Goal: Information Seeking & Learning: Find contact information

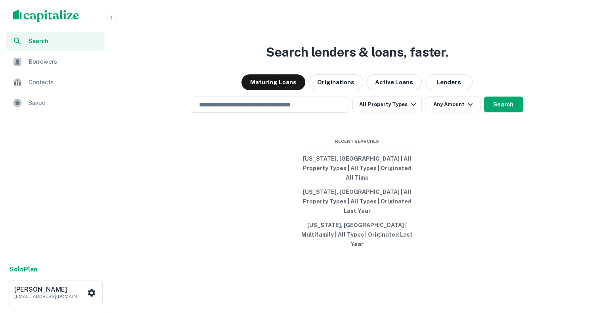
click at [448, 49] on div "Search lenders & loans, faster. Maturing Loans Originations Active Loans Lender…" at bounding box center [356, 175] width 485 height 313
click at [438, 90] on button "Lenders" at bounding box center [449, 83] width 48 height 16
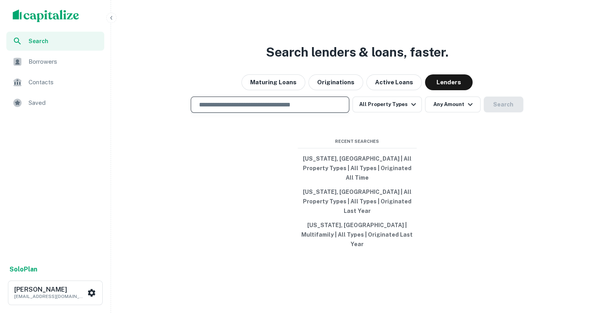
click at [298, 109] on input "text" at bounding box center [269, 104] width 151 height 9
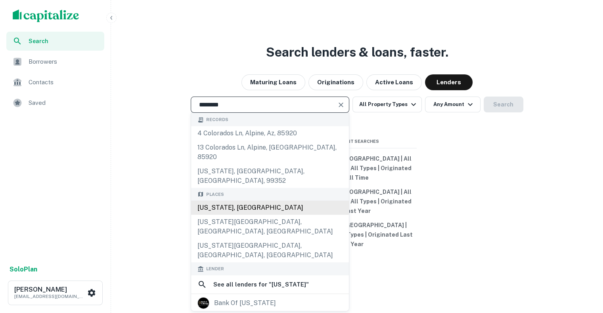
click at [269, 205] on div "[US_STATE], [GEOGRAPHIC_DATA]" at bounding box center [270, 208] width 158 height 14
type input "**********"
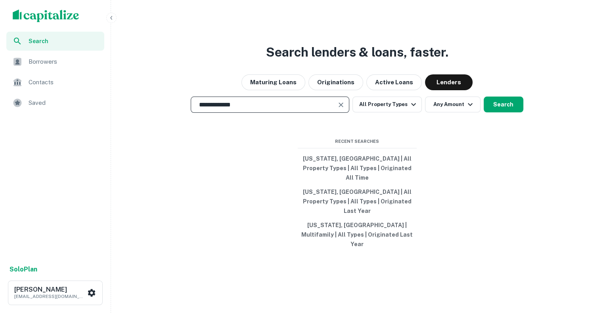
click at [519, 110] on div "**********" at bounding box center [356, 175] width 485 height 313
click at [508, 113] on button "Search" at bounding box center [503, 105] width 40 height 16
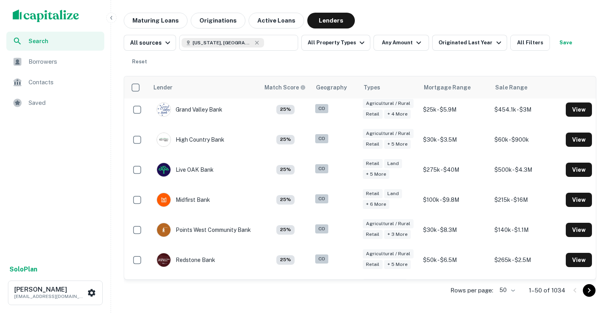
scroll to position [1302, 0]
click at [336, 41] on button "All Property Types" at bounding box center [335, 43] width 69 height 16
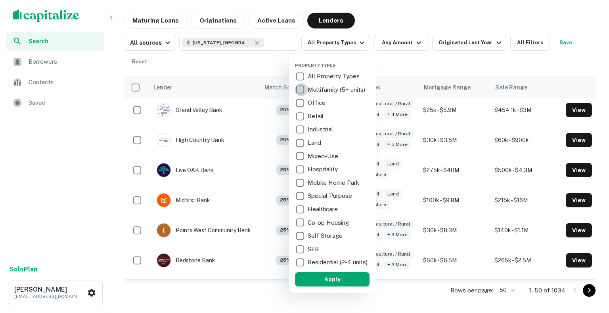
scroll to position [1322, 0]
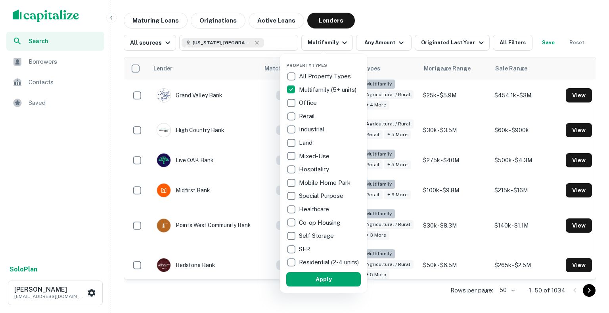
click at [315, 275] on div "Property Types All Property Types Multifamily (5+ units) Office Retail Industri…" at bounding box center [323, 173] width 75 height 227
click at [314, 281] on button "Apply" at bounding box center [323, 280] width 75 height 14
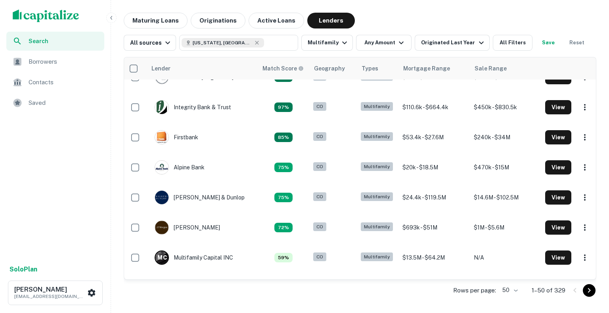
scroll to position [0, 5]
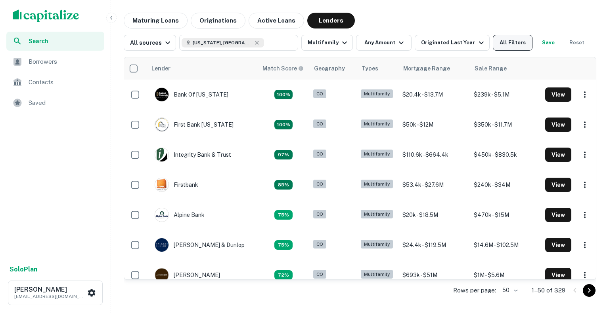
click at [497, 44] on button "All Filters" at bounding box center [513, 43] width 40 height 16
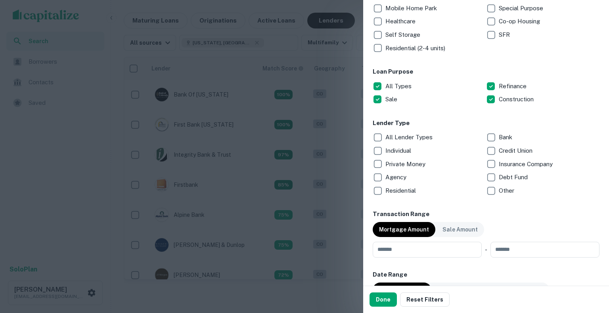
scroll to position [209, 0]
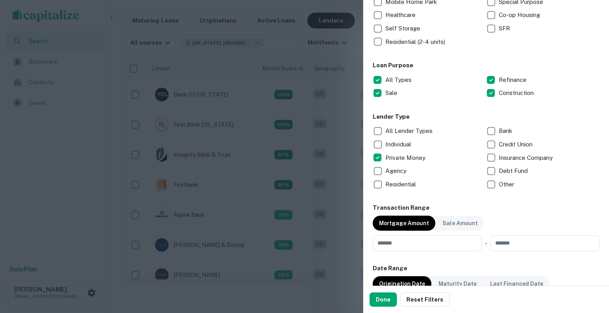
click at [386, 220] on p "Mortgage Amount" at bounding box center [404, 223] width 50 height 9
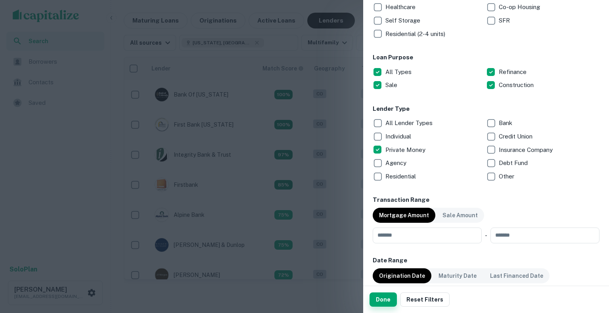
click at [382, 294] on button "Done" at bounding box center [382, 300] width 27 height 14
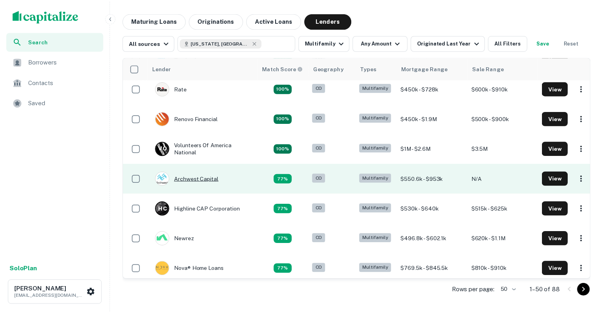
scroll to position [183, 0]
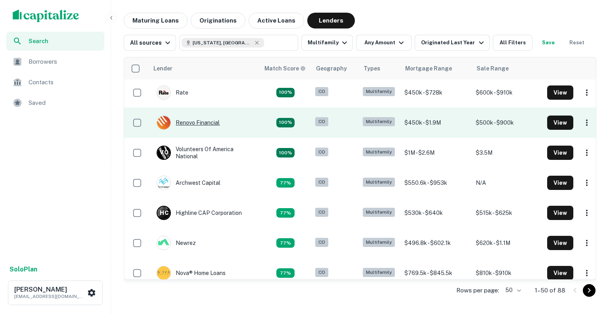
click at [208, 127] on div "Renovo Financial" at bounding box center [188, 123] width 63 height 14
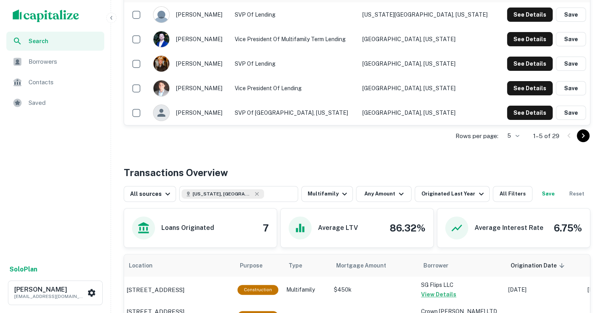
scroll to position [243, 0]
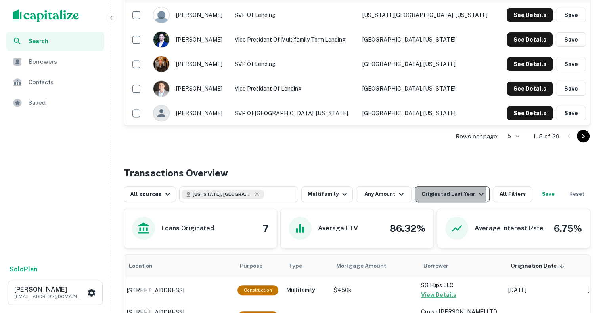
click at [421, 193] on div "Originated Last Year" at bounding box center [453, 195] width 65 height 10
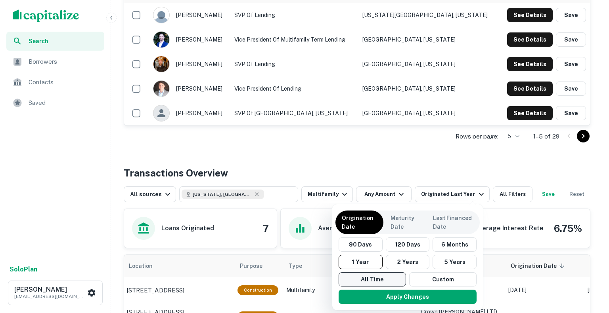
click at [387, 284] on button "All Time" at bounding box center [371, 280] width 67 height 14
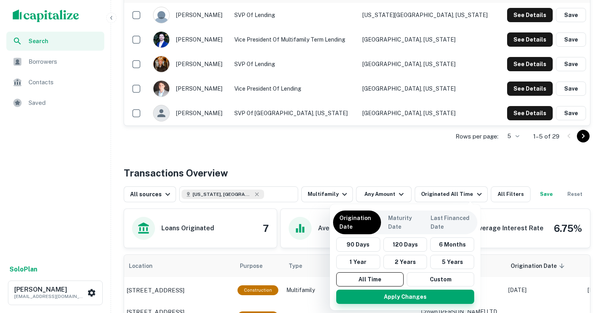
click at [389, 298] on button "Apply Changes" at bounding box center [405, 297] width 138 height 14
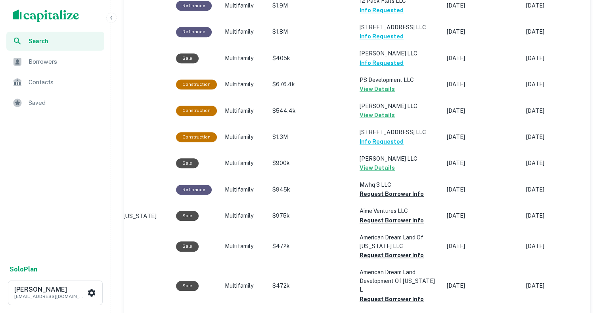
scroll to position [636, 0]
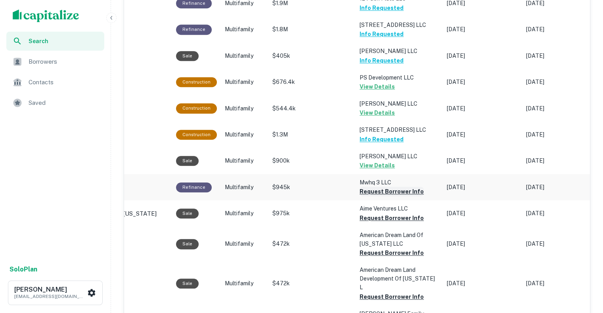
click at [394, 193] on button "Request Borrower Info" at bounding box center [391, 192] width 64 height 10
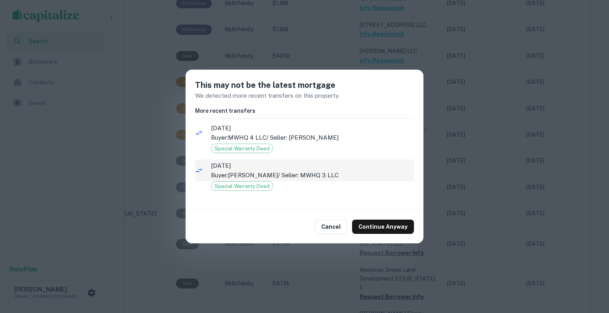
drag, startPoint x: 390, startPoint y: 224, endPoint x: 384, endPoint y: 174, distance: 51.0
click at [384, 174] on div "This may not be the latest mortgage We detected more recent transfers on this p…" at bounding box center [304, 157] width 238 height 174
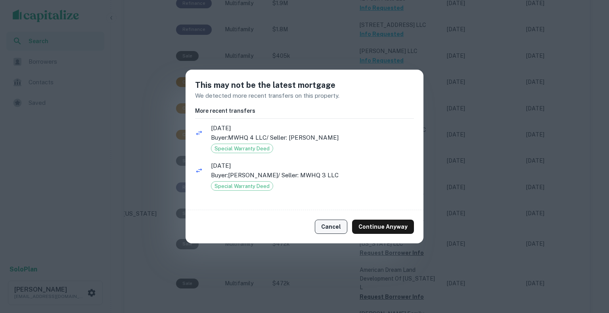
click at [338, 222] on button "Cancel" at bounding box center [331, 227] width 32 height 14
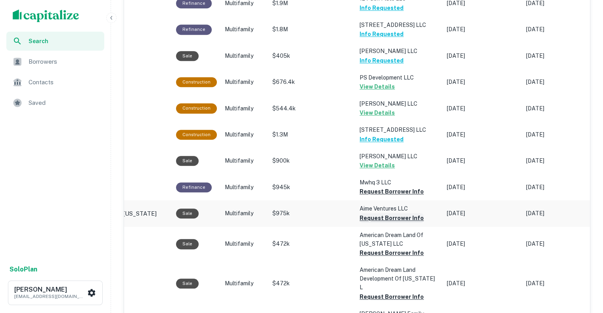
click at [369, 197] on button "Request Borrower Info" at bounding box center [391, 192] width 64 height 10
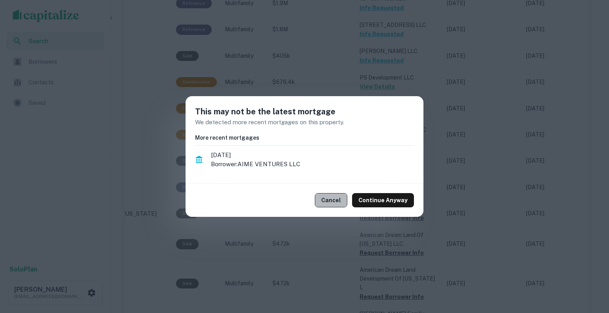
click at [342, 198] on button "Cancel" at bounding box center [331, 200] width 32 height 14
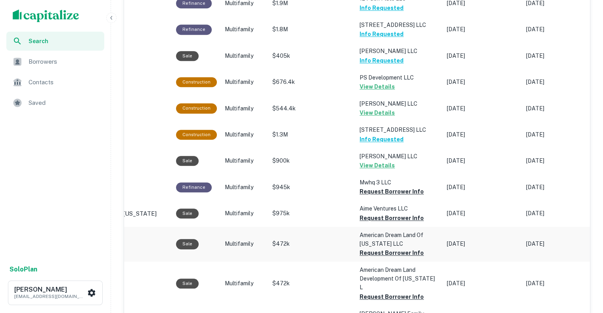
click at [368, 197] on button "Request Borrower Info" at bounding box center [391, 192] width 64 height 10
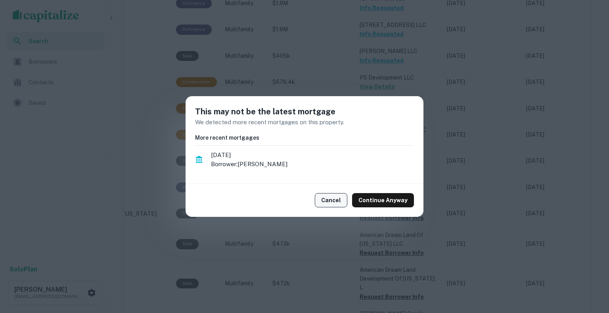
click at [335, 206] on button "Cancel" at bounding box center [331, 200] width 32 height 14
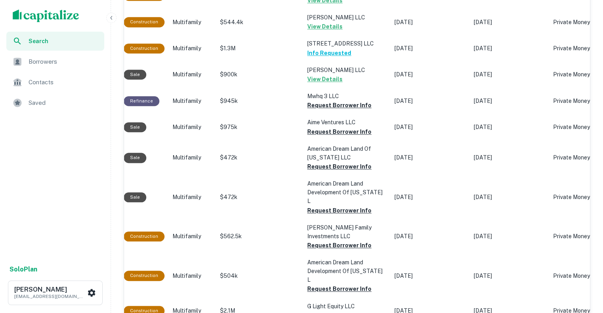
scroll to position [723, 0]
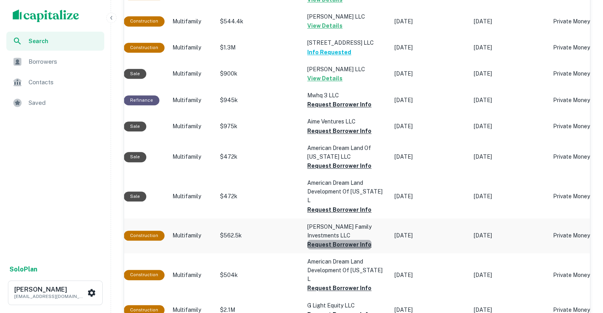
click at [356, 109] on button "Request Borrower Info" at bounding box center [339, 105] width 64 height 10
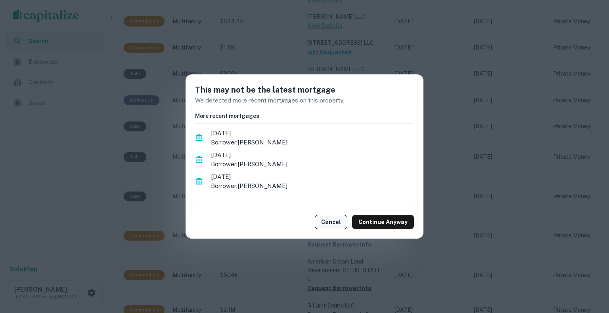
click at [340, 222] on button "Cancel" at bounding box center [331, 222] width 32 height 14
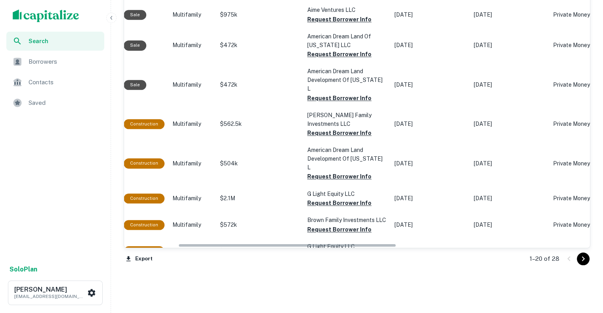
scroll to position [845, 0]
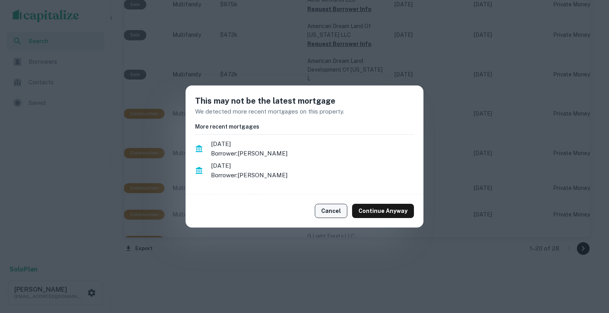
click at [341, 214] on button "Cancel" at bounding box center [331, 211] width 32 height 14
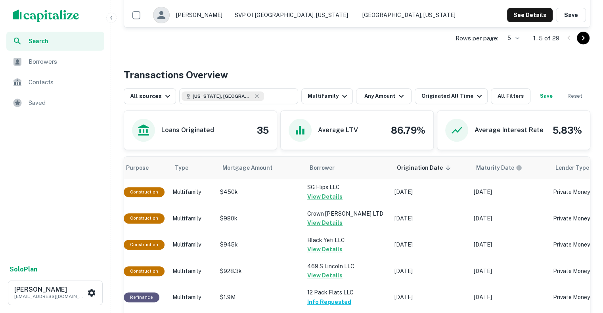
scroll to position [139, 0]
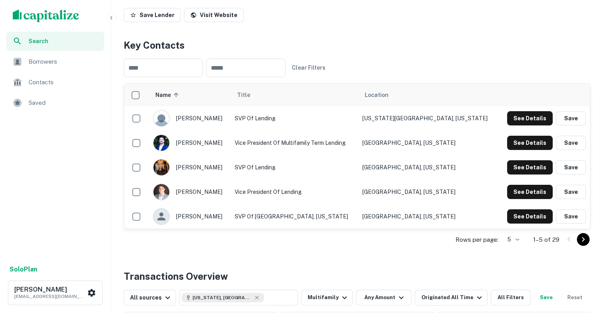
click at [115, 19] on button "button" at bounding box center [111, 18] width 10 height 10
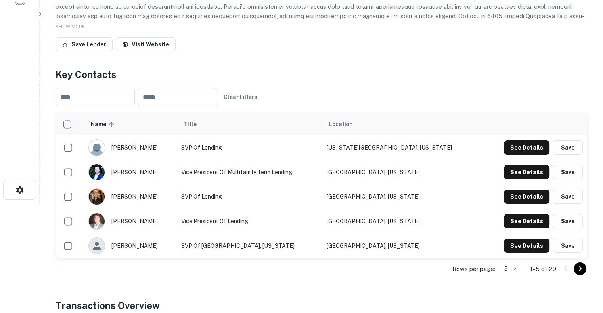
scroll to position [0, 0]
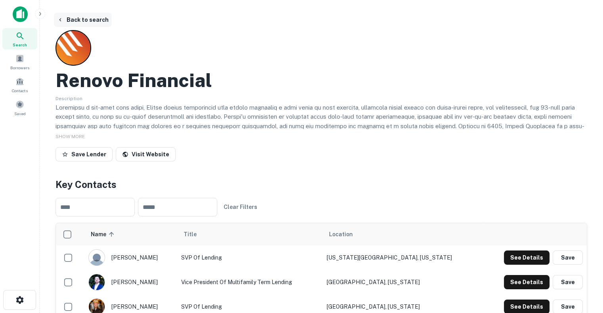
click at [92, 17] on button "Back to search" at bounding box center [83, 20] width 58 height 14
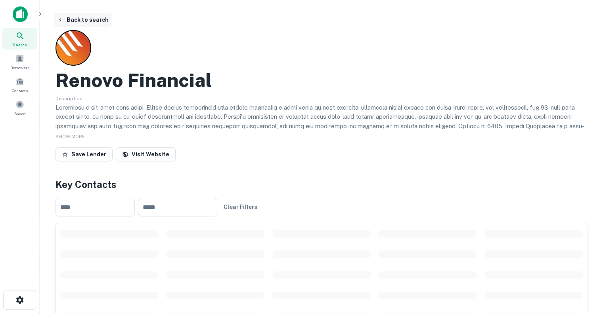
click at [76, 19] on button "Back to search" at bounding box center [83, 20] width 58 height 14
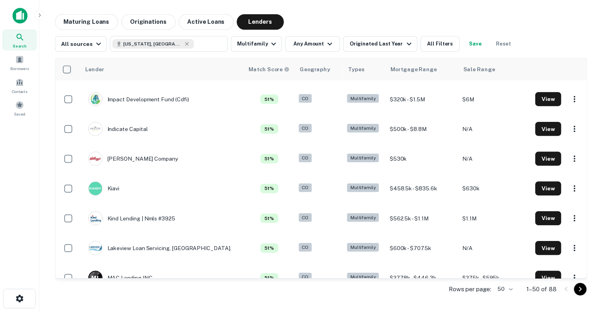
scroll to position [629, 0]
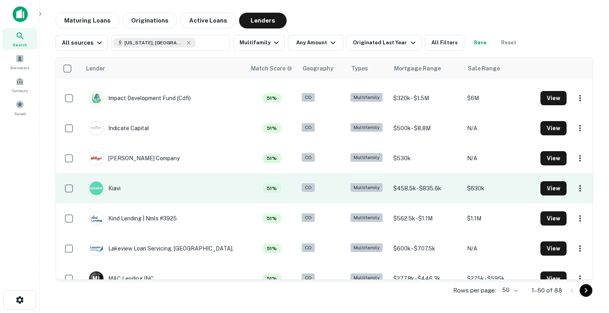
click at [135, 191] on td "Kiavi" at bounding box center [163, 189] width 165 height 30
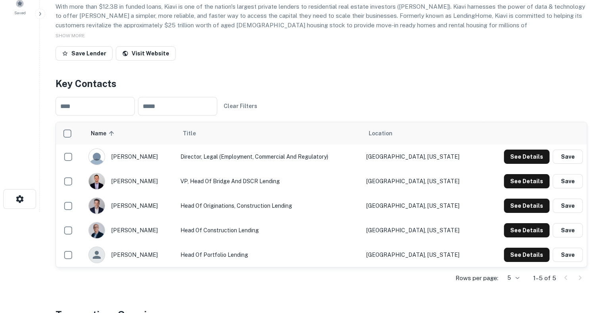
scroll to position [103, 0]
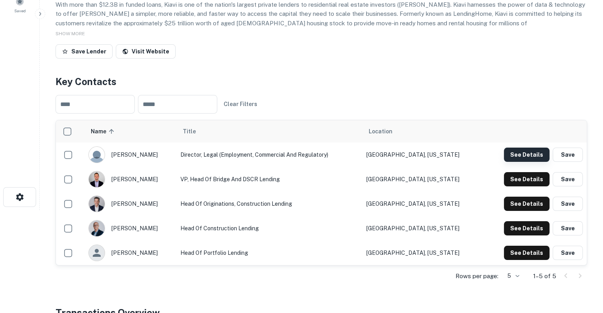
click at [510, 154] on button "See Details" at bounding box center [527, 155] width 46 height 14
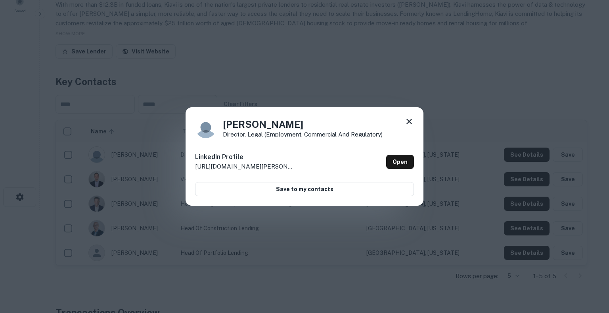
click at [412, 101] on div "[PERSON_NAME] Director, Legal (Employment, Commercial and Regulatory) LinkedIn …" at bounding box center [304, 156] width 609 height 313
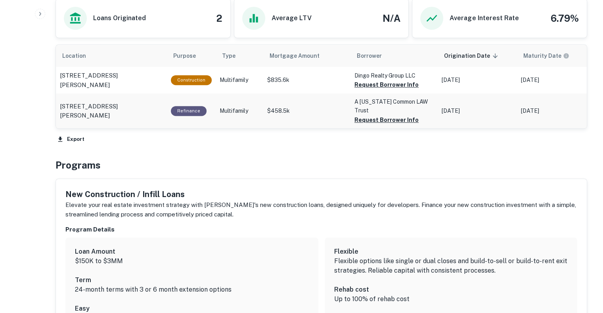
scroll to position [449, 0]
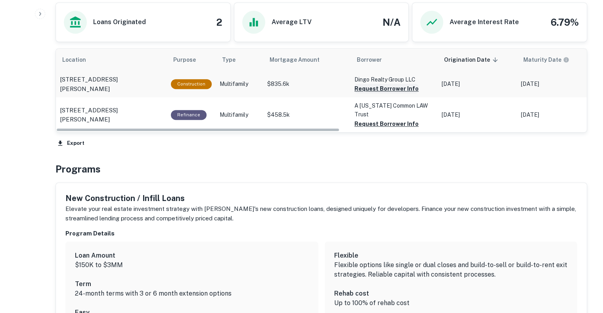
click at [380, 86] on button "Request Borrower Info" at bounding box center [386, 89] width 64 height 10
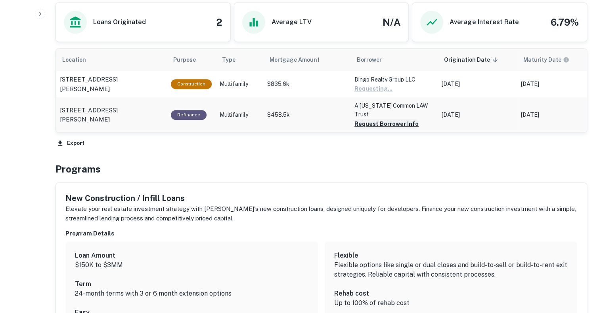
click at [379, 94] on button "Request Borrower Info" at bounding box center [373, 89] width 38 height 10
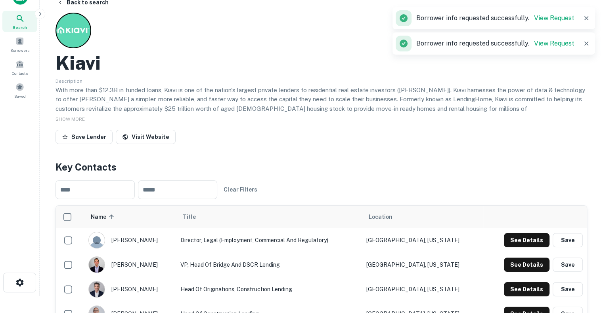
scroll to position [3, 0]
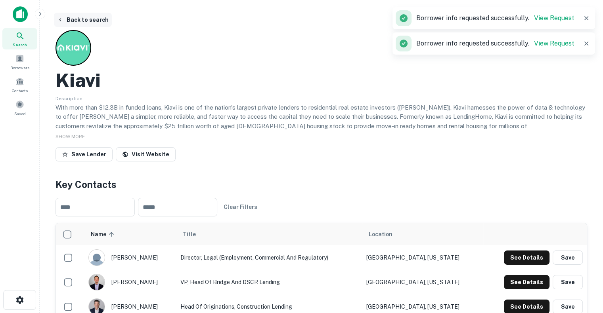
click at [101, 14] on button "Back to search" at bounding box center [83, 20] width 58 height 14
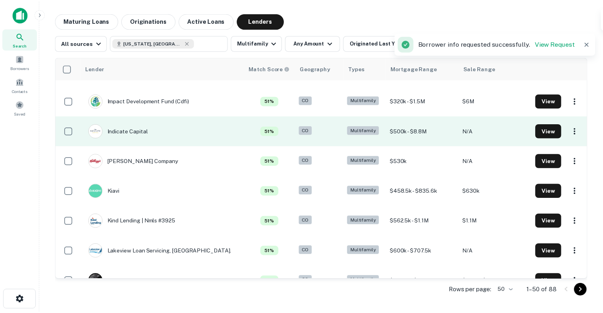
scroll to position [629, 0]
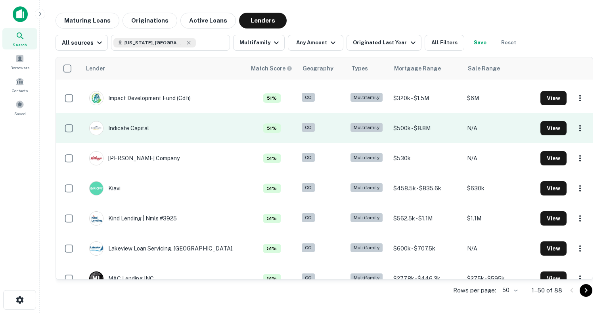
click at [179, 122] on td "Indicate Capital" at bounding box center [163, 128] width 165 height 30
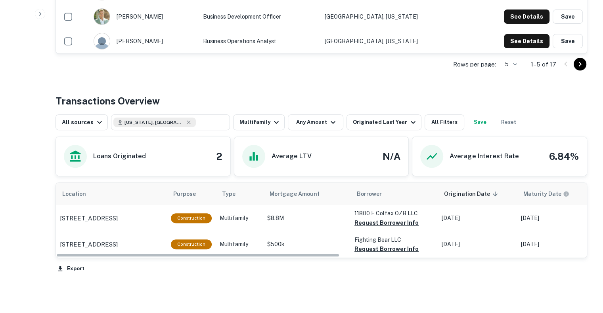
scroll to position [330, 0]
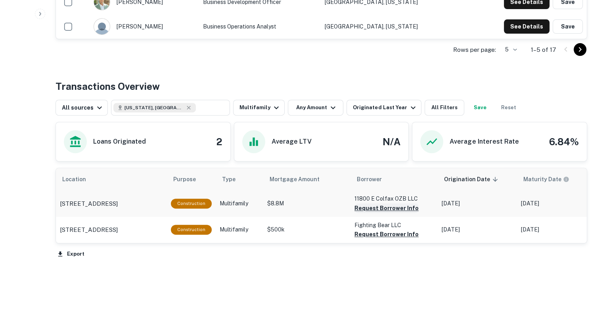
click at [374, 204] on button "Request Borrower Info" at bounding box center [386, 209] width 64 height 10
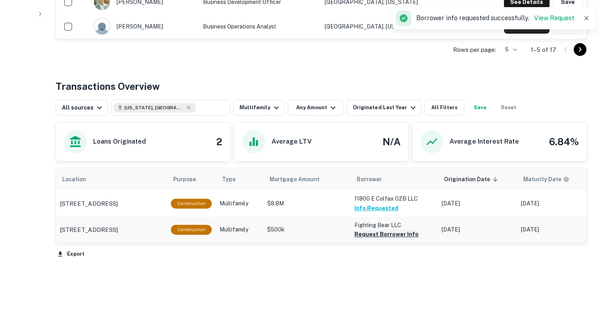
click at [369, 237] on button "Request Borrower Info" at bounding box center [386, 235] width 64 height 10
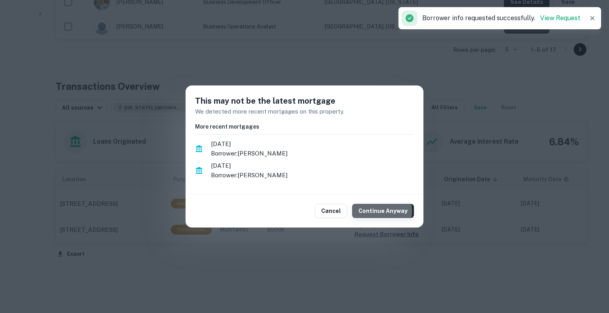
click at [371, 212] on button "Continue Anyway" at bounding box center [383, 211] width 62 height 14
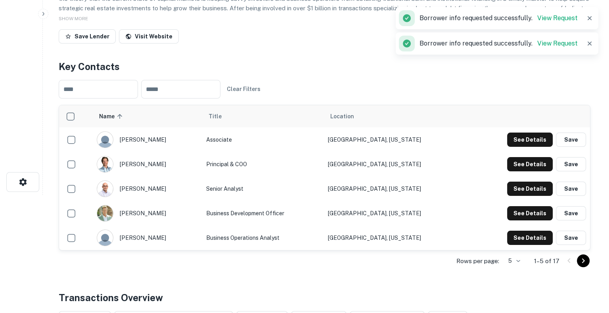
scroll to position [0, 0]
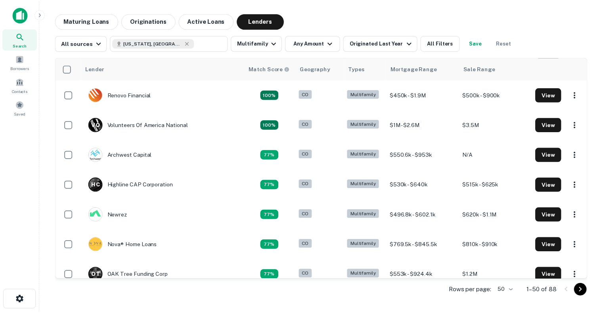
scroll to position [211, 0]
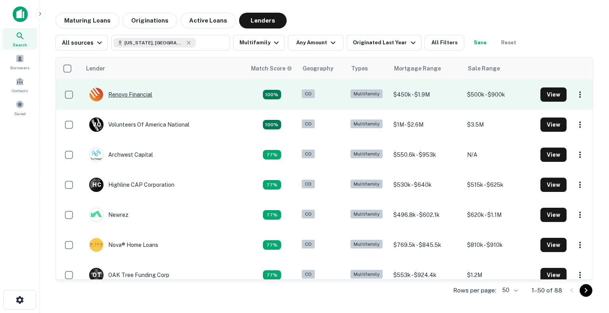
click at [145, 97] on div "Renovo Financial" at bounding box center [120, 95] width 63 height 14
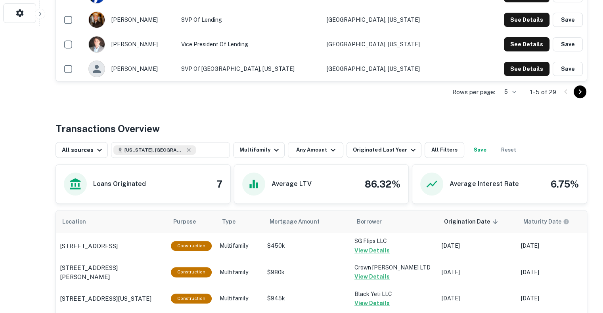
scroll to position [287, 0]
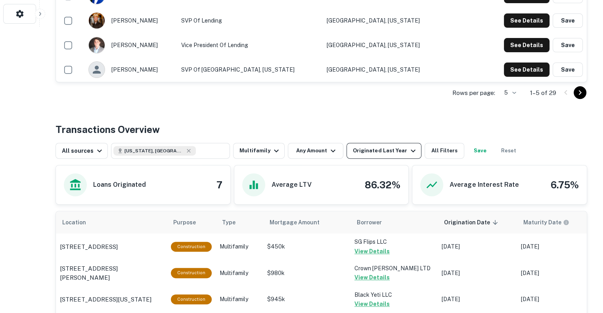
click at [360, 153] on div "Originated Last Year" at bounding box center [385, 151] width 65 height 10
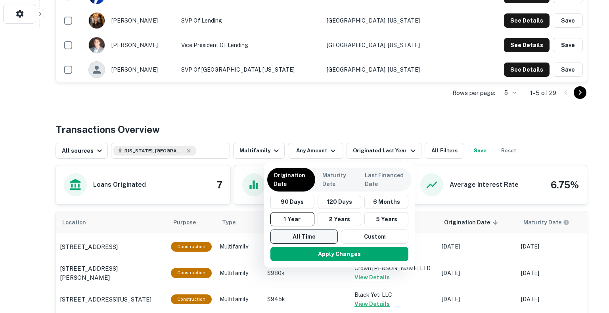
click at [314, 235] on button "All Time" at bounding box center [303, 237] width 67 height 14
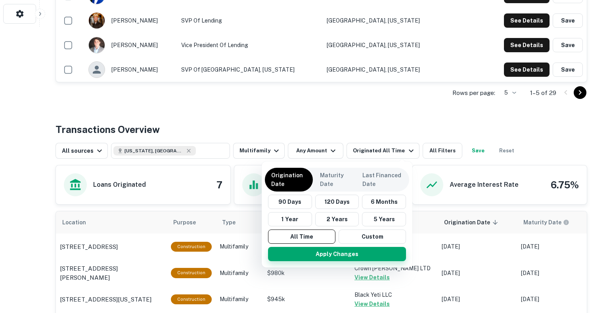
click at [317, 252] on button "Apply Changes" at bounding box center [337, 254] width 138 height 14
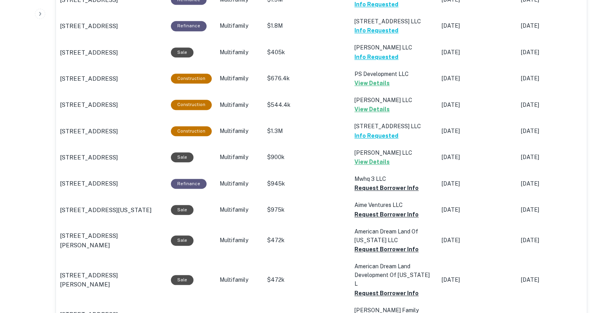
scroll to position [639, 0]
click at [364, 188] on button "Request Borrower Info" at bounding box center [386, 189] width 64 height 10
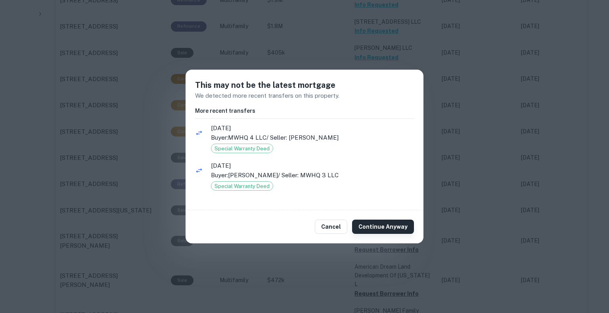
click at [384, 228] on button "Continue Anyway" at bounding box center [383, 227] width 62 height 14
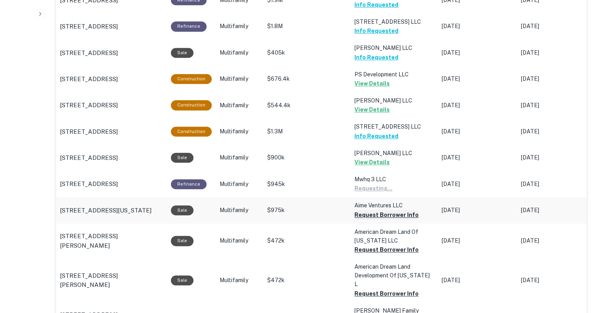
click at [381, 193] on button "Request Borrower Info" at bounding box center [373, 189] width 38 height 10
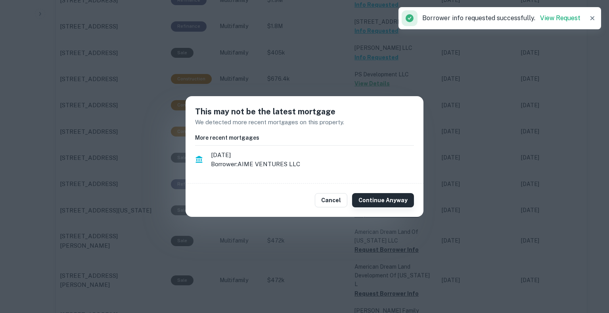
click at [384, 201] on button "Continue Anyway" at bounding box center [383, 200] width 62 height 14
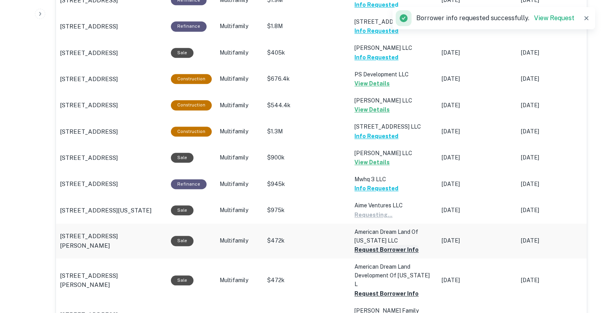
click at [381, 220] on button "Request Borrower Info" at bounding box center [373, 215] width 38 height 10
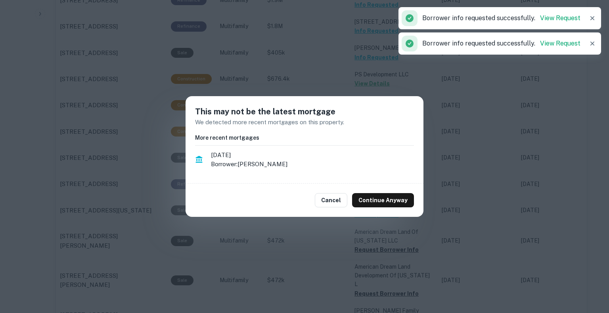
click at [386, 190] on div "Cancel Continue Anyway" at bounding box center [304, 200] width 238 height 33
click at [385, 194] on button "Continue Anyway" at bounding box center [383, 200] width 62 height 14
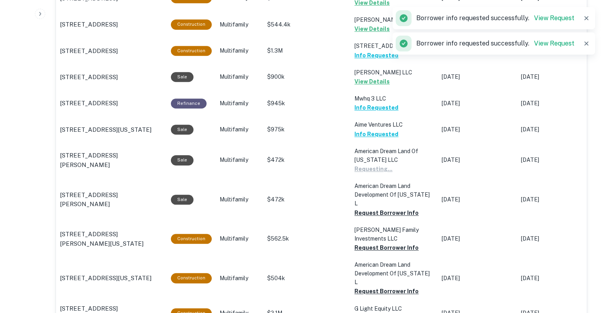
scroll to position [725, 0]
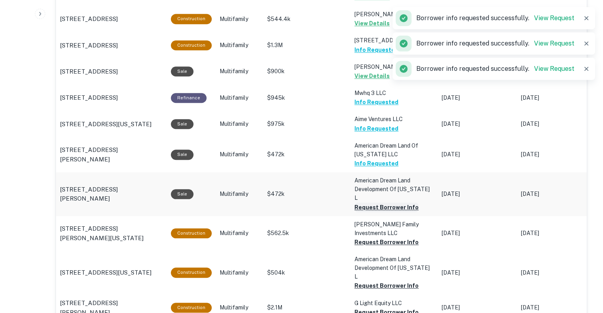
click at [384, 203] on button "Request Borrower Info" at bounding box center [386, 208] width 64 height 10
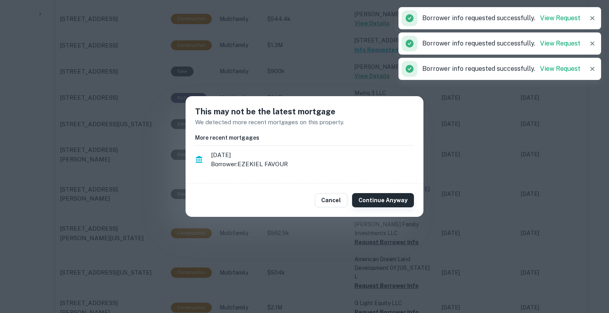
click at [385, 203] on button "Continue Anyway" at bounding box center [383, 200] width 62 height 14
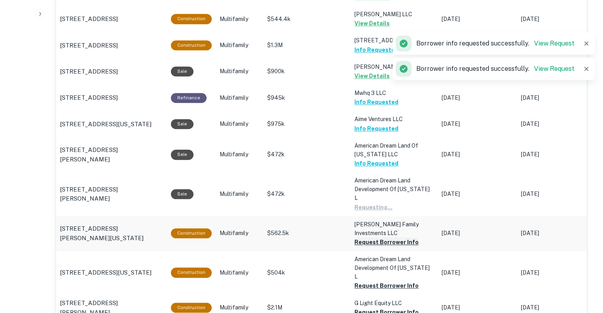
click at [381, 212] on button "Request Borrower Info" at bounding box center [373, 208] width 38 height 10
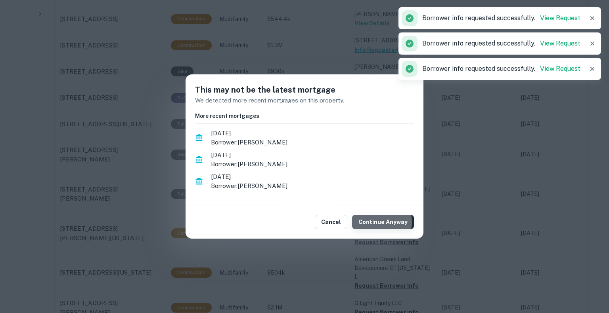
click at [380, 222] on button "Continue Anyway" at bounding box center [383, 222] width 62 height 14
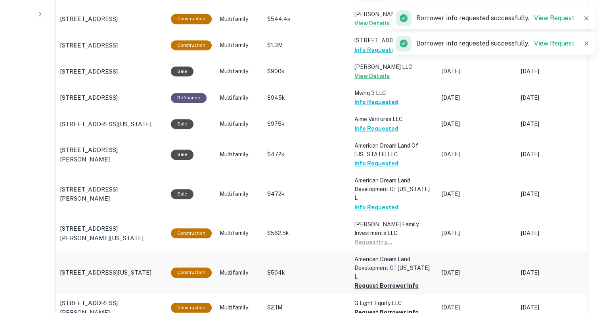
click at [376, 247] on button "Request Borrower Info" at bounding box center [373, 243] width 38 height 10
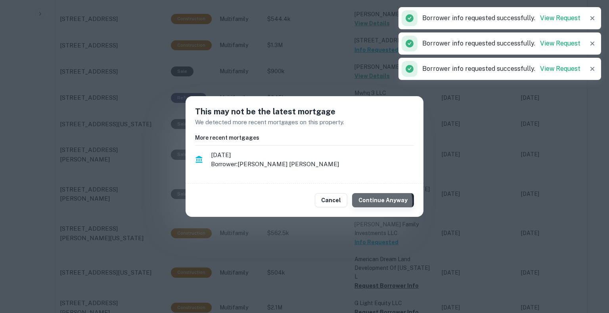
click at [381, 202] on button "Continue Anyway" at bounding box center [383, 200] width 62 height 14
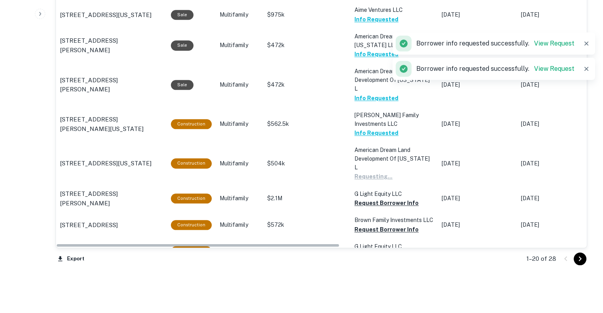
scroll to position [851, 0]
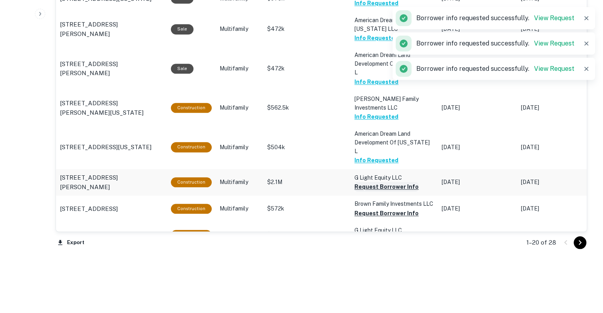
click at [378, 182] on button "Request Borrower Info" at bounding box center [386, 187] width 64 height 10
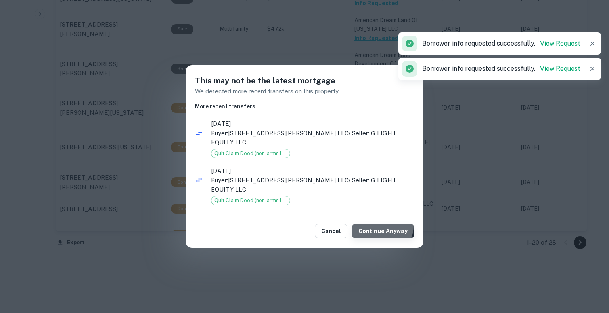
click at [380, 224] on button "Continue Anyway" at bounding box center [383, 231] width 62 height 14
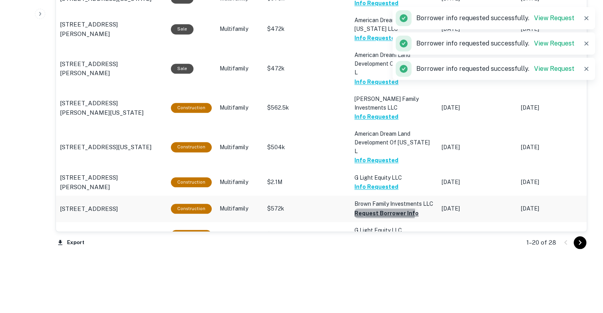
click at [379, 209] on button "Request Borrower Info" at bounding box center [386, 214] width 64 height 10
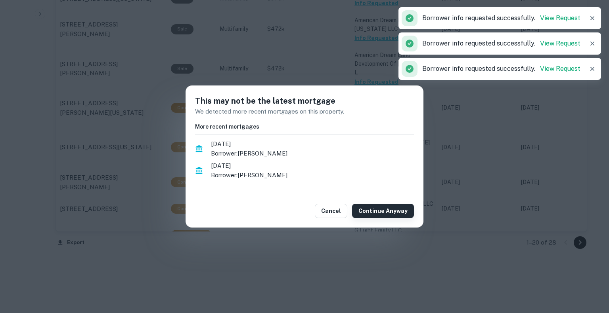
click at [378, 208] on button "Continue Anyway" at bounding box center [383, 211] width 62 height 14
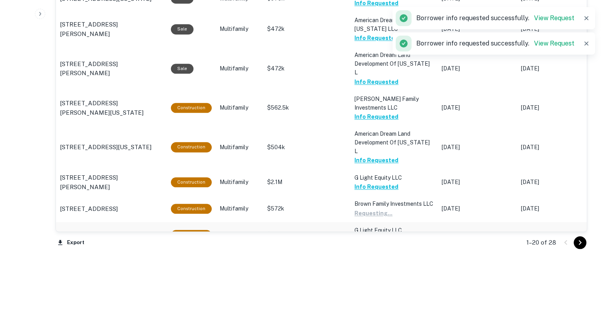
click at [376, 218] on button "Request Borrower Info" at bounding box center [373, 214] width 38 height 10
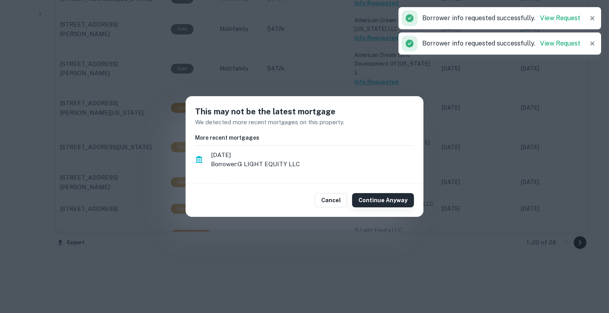
click at [379, 201] on button "Continue Anyway" at bounding box center [383, 200] width 62 height 14
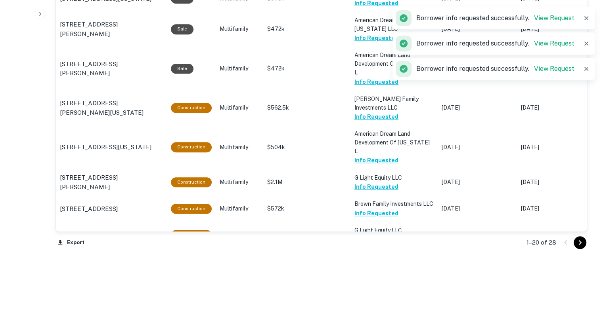
click at [586, 241] on div "1–20 of 28" at bounding box center [552, 242] width 70 height 21
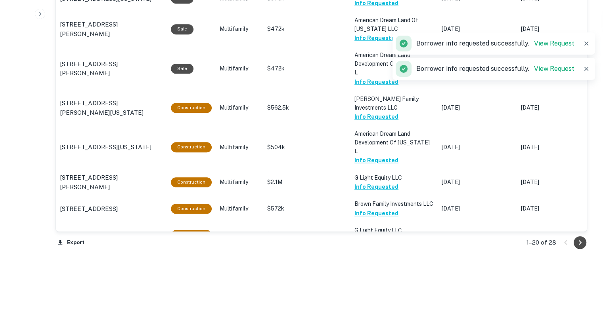
click at [579, 241] on icon "Go to next page" at bounding box center [580, 243] width 10 height 10
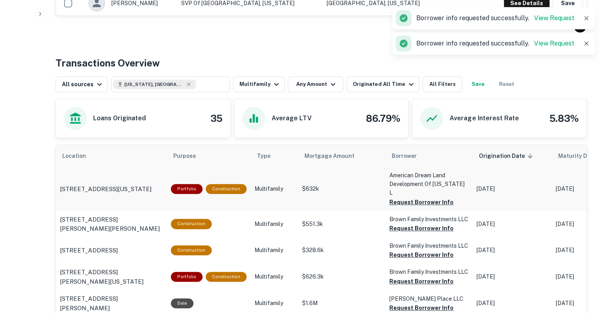
scroll to position [351, 0]
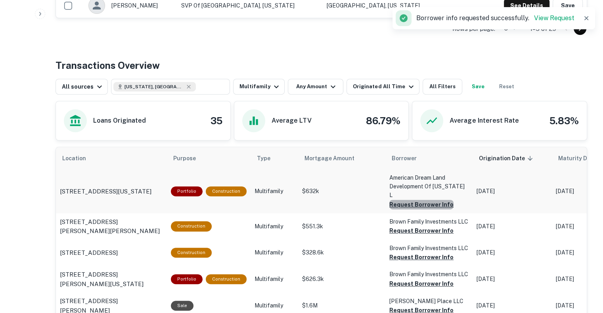
click at [429, 200] on button "Request Borrower Info" at bounding box center [421, 205] width 64 height 10
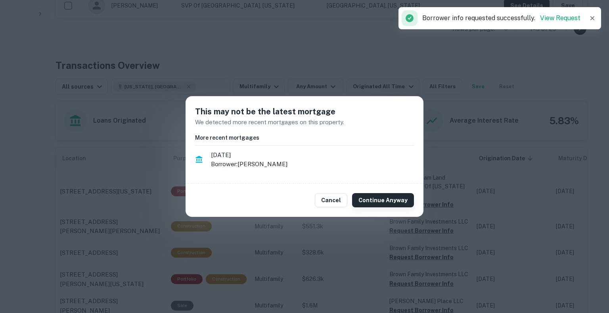
click at [391, 205] on button "Continue Anyway" at bounding box center [383, 200] width 62 height 14
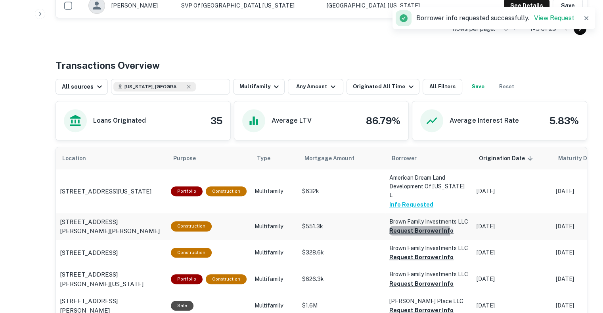
click at [413, 226] on button "Request Borrower Info" at bounding box center [421, 231] width 64 height 10
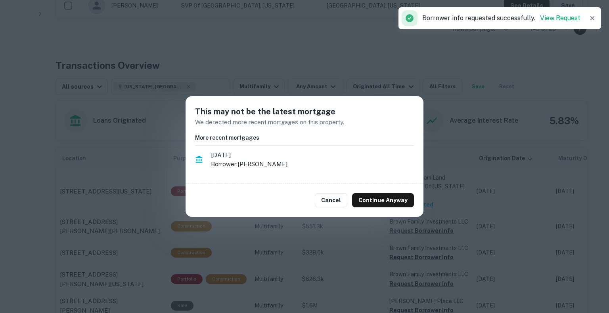
click at [401, 187] on div "Cancel Continue Anyway" at bounding box center [304, 200] width 238 height 33
click at [396, 194] on button "Continue Anyway" at bounding box center [383, 200] width 62 height 14
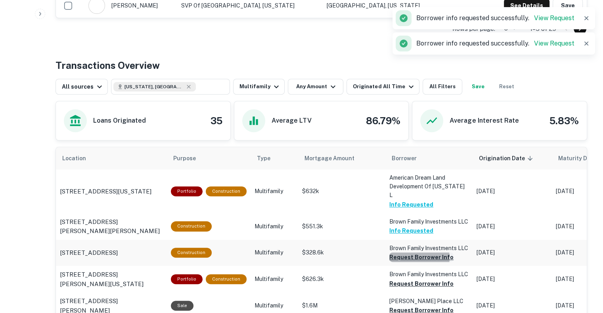
click at [408, 253] on button "Request Borrower Info" at bounding box center [421, 258] width 64 height 10
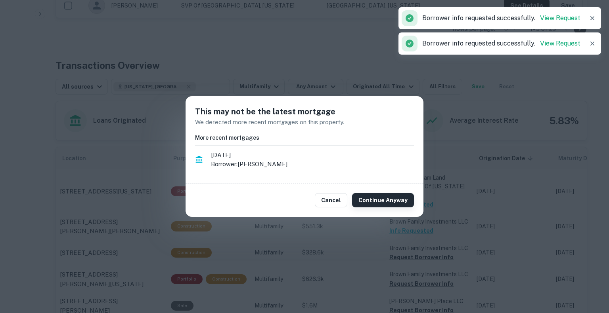
click at [398, 200] on button "Continue Anyway" at bounding box center [383, 200] width 62 height 14
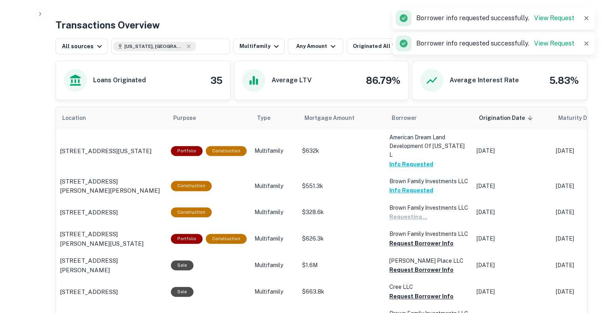
scroll to position [392, 0]
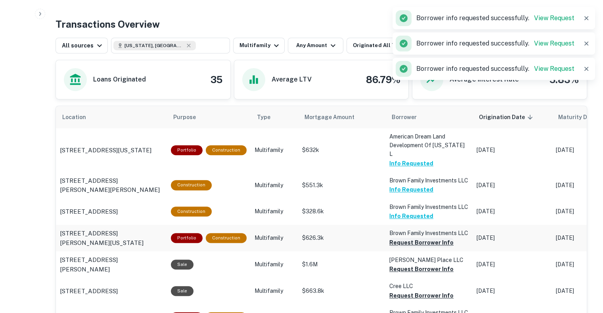
click at [402, 238] on button "Request Borrower Info" at bounding box center [421, 243] width 64 height 10
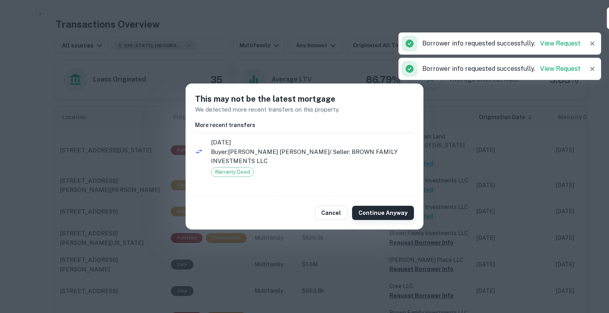
click at [379, 209] on button "Continue Anyway" at bounding box center [383, 213] width 62 height 14
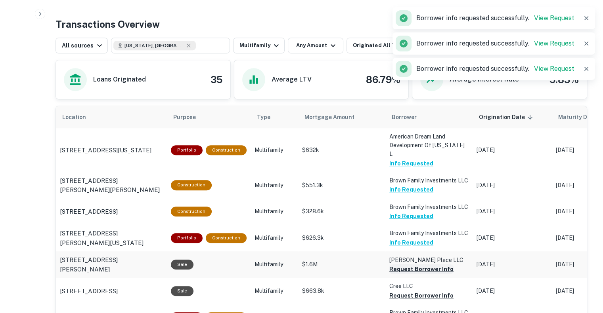
click at [403, 265] on button "Request Borrower Info" at bounding box center [421, 270] width 64 height 10
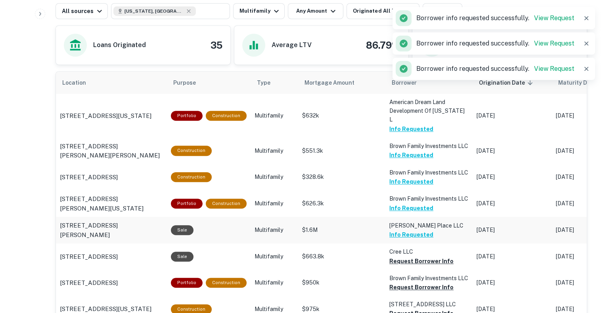
scroll to position [429, 0]
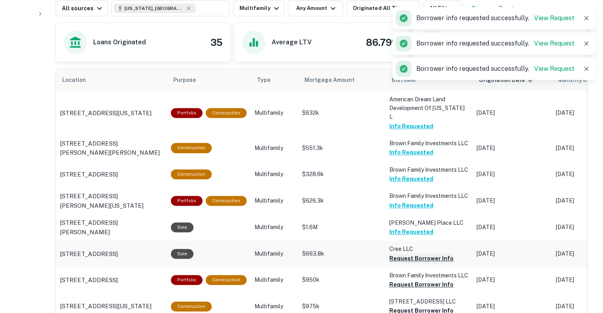
click at [397, 254] on button "Request Borrower Info" at bounding box center [421, 259] width 64 height 10
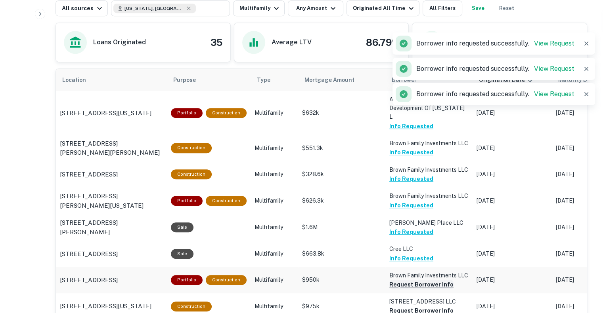
click at [399, 280] on button "Request Borrower Info" at bounding box center [421, 285] width 64 height 10
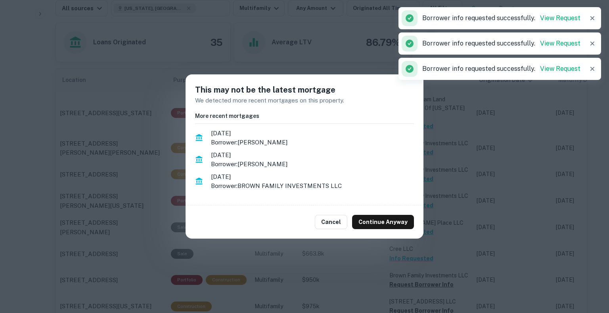
click at [388, 230] on div "Cancel Continue Anyway" at bounding box center [304, 222] width 238 height 33
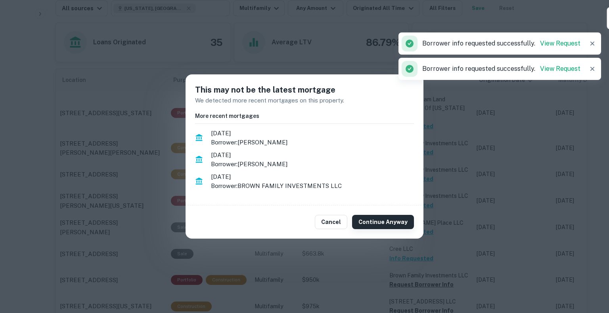
click at [385, 218] on button "Continue Anyway" at bounding box center [383, 222] width 62 height 14
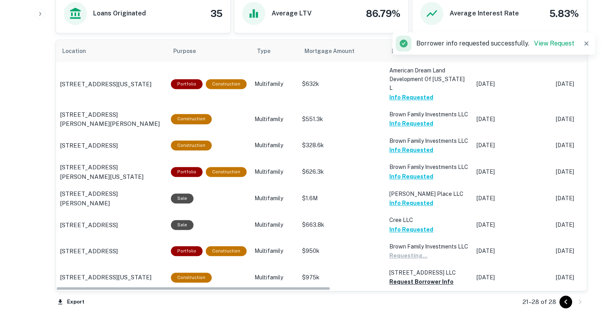
scroll to position [461, 0]
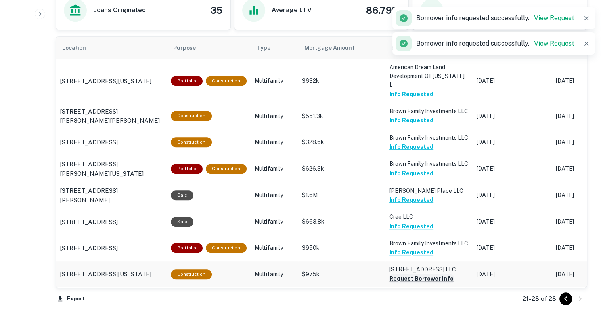
click at [397, 278] on button "Request Borrower Info" at bounding box center [421, 279] width 64 height 10
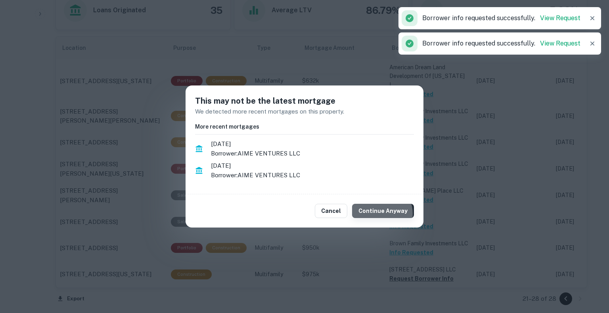
click at [382, 214] on button "Continue Anyway" at bounding box center [383, 211] width 62 height 14
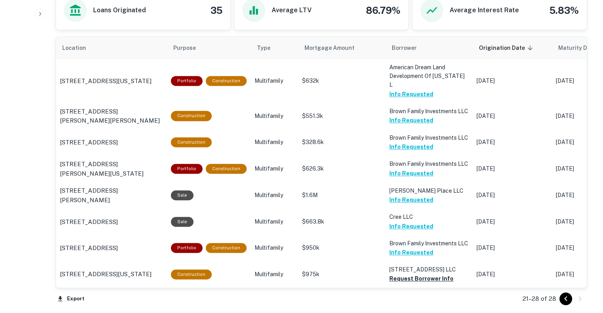
click at [563, 299] on icon "Go to previous page" at bounding box center [566, 299] width 10 height 10
